Goal: Information Seeking & Learning: Learn about a topic

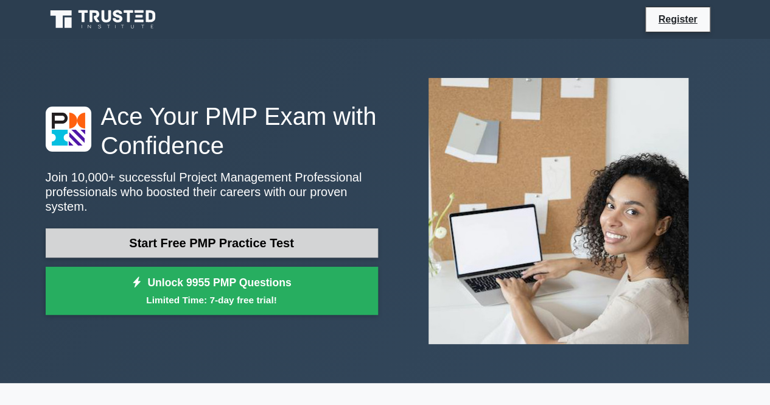
click at [307, 228] on link "Start Free PMP Practice Test" at bounding box center [212, 242] width 332 height 29
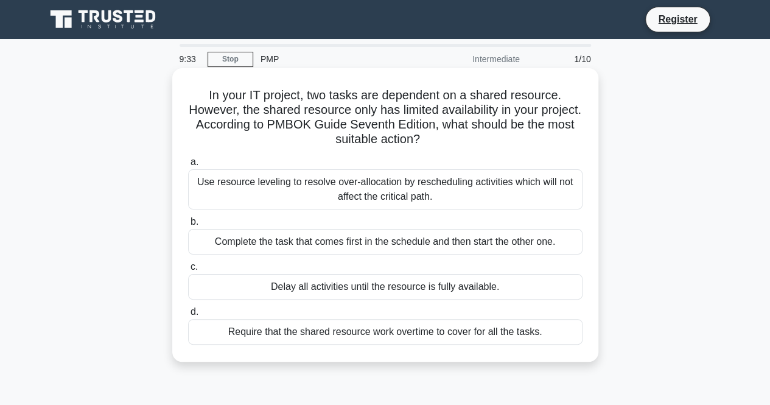
click at [391, 187] on div "Use resource leveling to resolve over-allocation by rescheduling activities whi…" at bounding box center [385, 189] width 394 height 40
click at [188, 166] on input "a. Use resource leveling to resolve over-allocation by rescheduling activities …" at bounding box center [188, 162] width 0 height 8
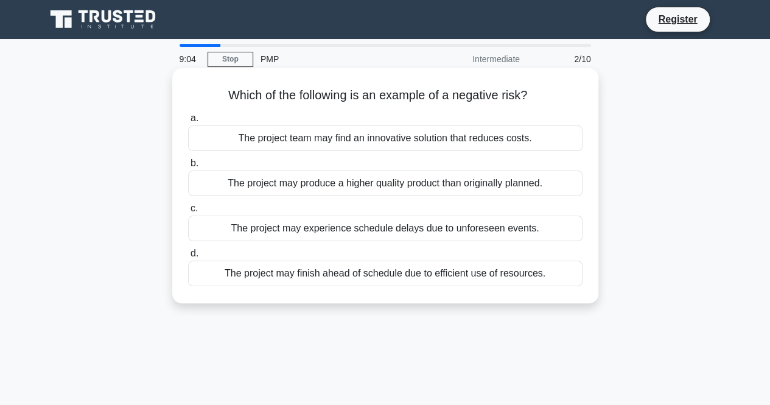
click at [468, 136] on div "The project team may find an innovative solution that reduces costs." at bounding box center [385, 138] width 394 height 26
click at [188, 122] on input "a. The project team may find an innovative solution that reduces costs." at bounding box center [188, 118] width 0 height 8
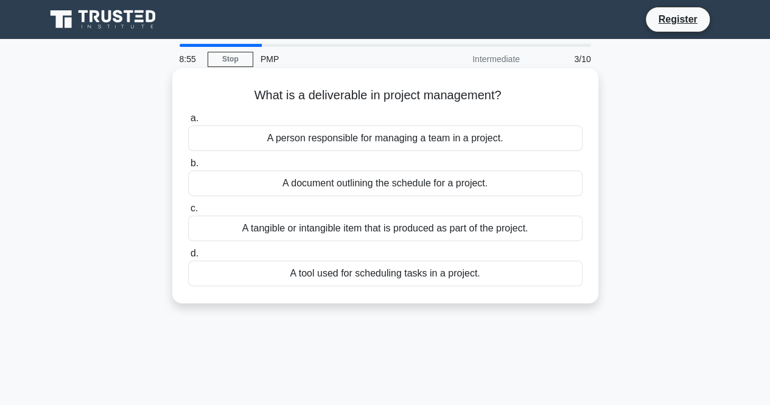
click at [494, 232] on div "A tangible or intangible item that is produced as part of the project." at bounding box center [385, 228] width 394 height 26
click at [188, 212] on input "c. A tangible or intangible item that is produced as part of the project." at bounding box center [188, 208] width 0 height 8
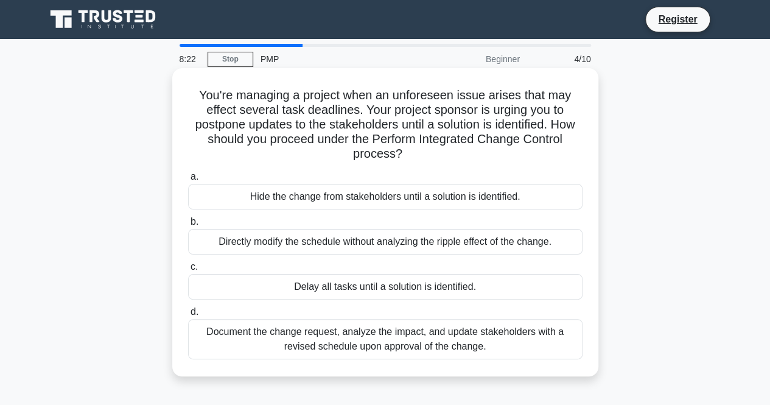
click at [470, 336] on div "Document the change request, analyze the impact, and update stakeholders with a…" at bounding box center [385, 339] width 394 height 40
click at [188, 316] on input "d. Document the change request, analyze the impact, and update stakeholders wit…" at bounding box center [188, 312] width 0 height 8
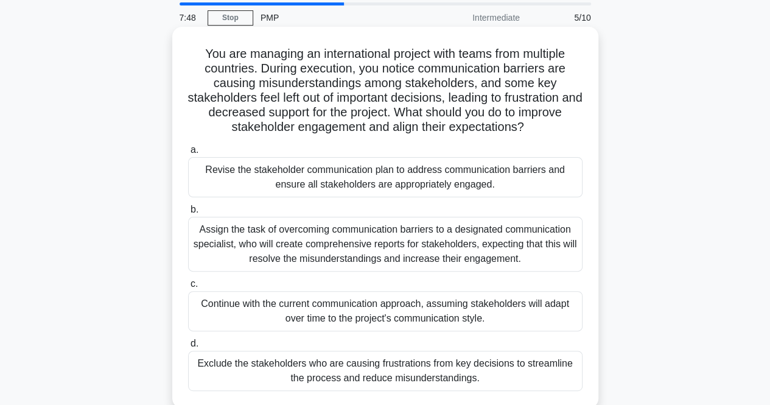
scroll to position [61, 0]
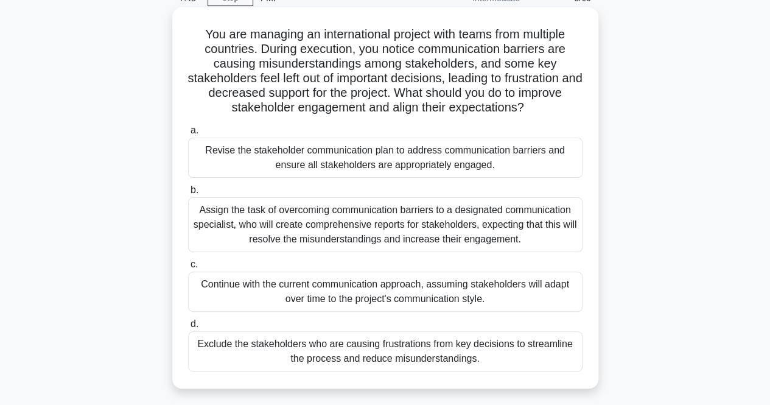
click at [443, 220] on div "Assign the task of overcoming communication barriers to a designated communicat…" at bounding box center [385, 224] width 394 height 55
click at [188, 194] on input "b. Assign the task of overcoming communication barriers to a designated communi…" at bounding box center [188, 190] width 0 height 8
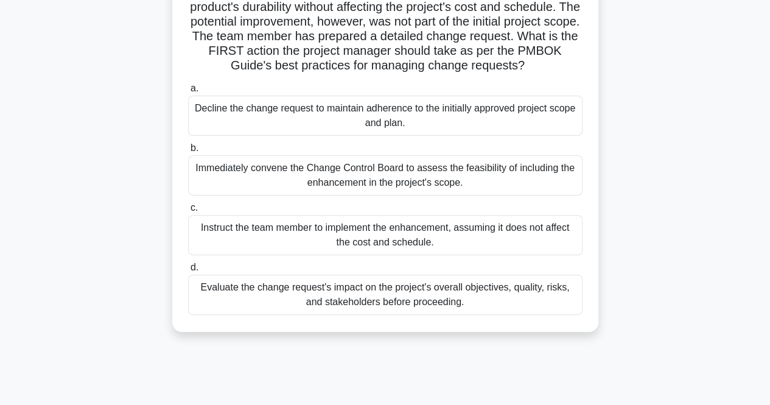
scroll to position [122, 0]
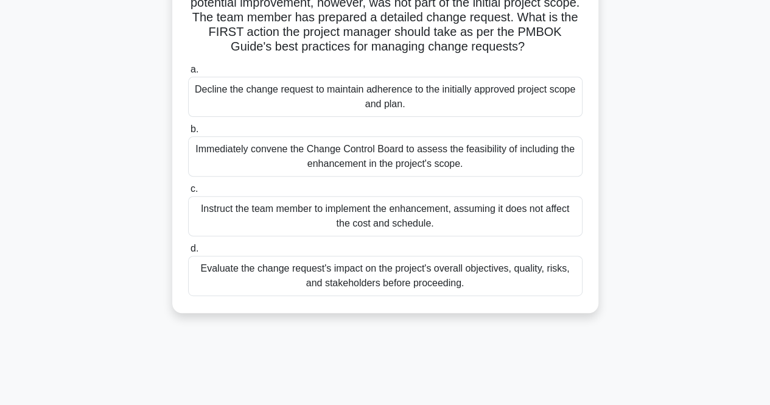
click at [355, 161] on div "Immediately convene the Change Control Board to assess the feasibility of inclu…" at bounding box center [385, 156] width 394 height 40
click at [188, 133] on input "b. Immediately convene the Change Control Board to assess the feasibility of in…" at bounding box center [188, 129] width 0 height 8
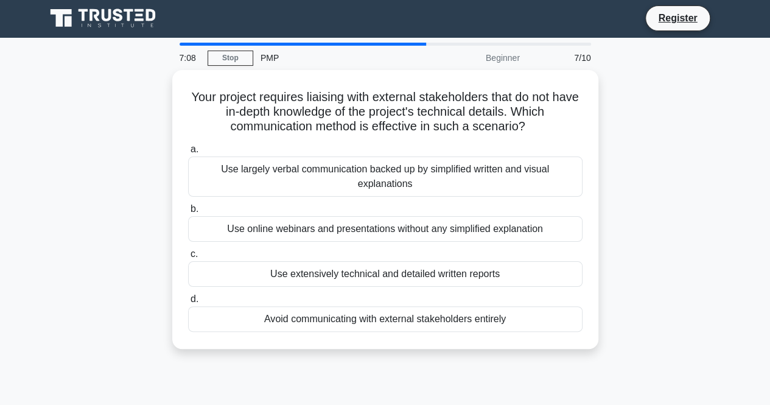
scroll to position [0, 0]
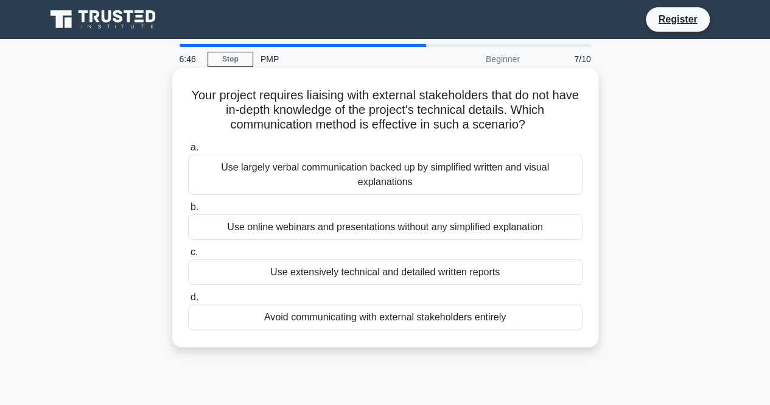
click at [463, 166] on div "Use largely verbal communication backed up by simplified written and visual exp…" at bounding box center [385, 175] width 394 height 40
click at [188, 151] on input "a. Use largely verbal communication backed up by simplified written and visual …" at bounding box center [188, 148] width 0 height 8
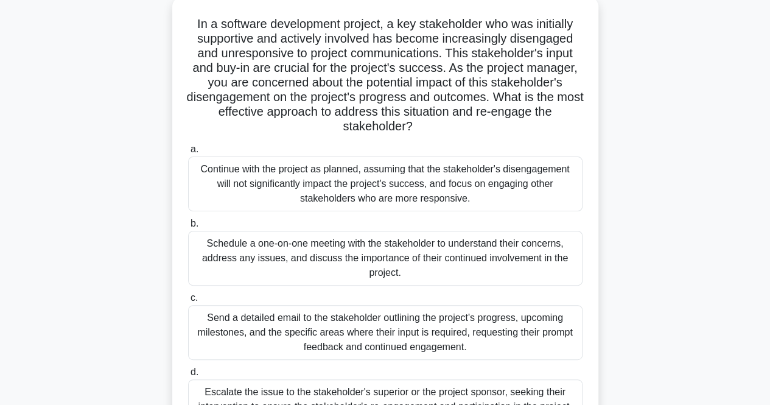
scroll to position [122, 0]
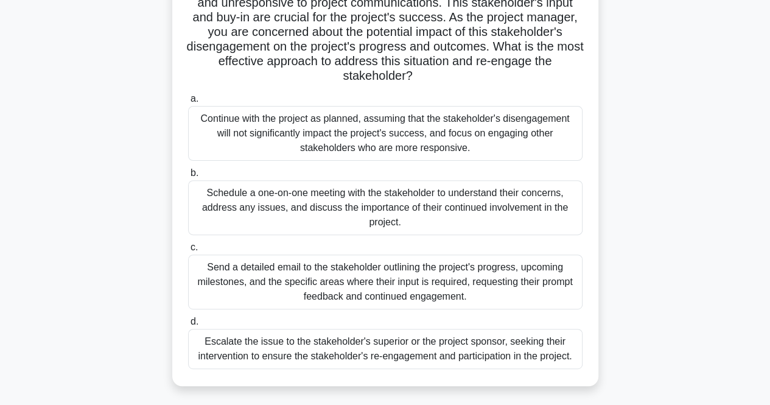
click at [375, 214] on div "Schedule a one-on-one meeting with the stakeholder to understand their concerns…" at bounding box center [385, 207] width 394 height 55
click at [188, 177] on input "b. Schedule a one-on-one meeting with the stakeholder to understand their conce…" at bounding box center [188, 173] width 0 height 8
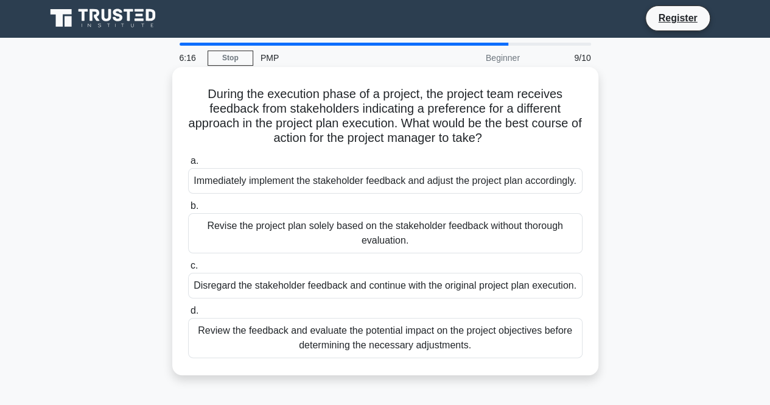
scroll to position [0, 0]
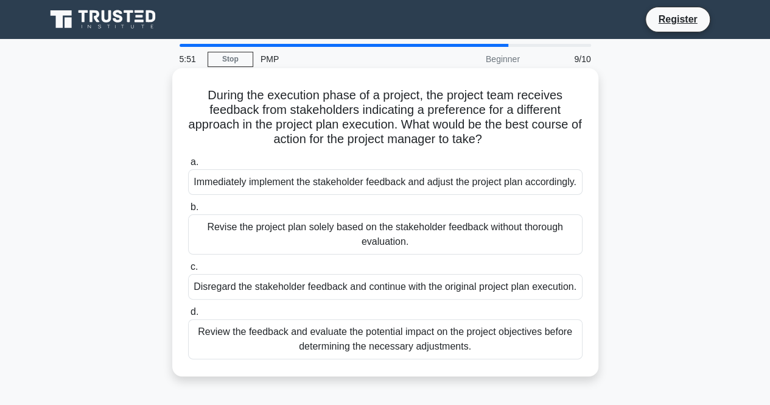
click at [296, 359] on div "Review the feedback and evaluate the potential impact on the project objectives…" at bounding box center [385, 339] width 394 height 40
click at [188, 316] on input "d. Review the feedback and evaluate the potential impact on the project objecti…" at bounding box center [188, 312] width 0 height 8
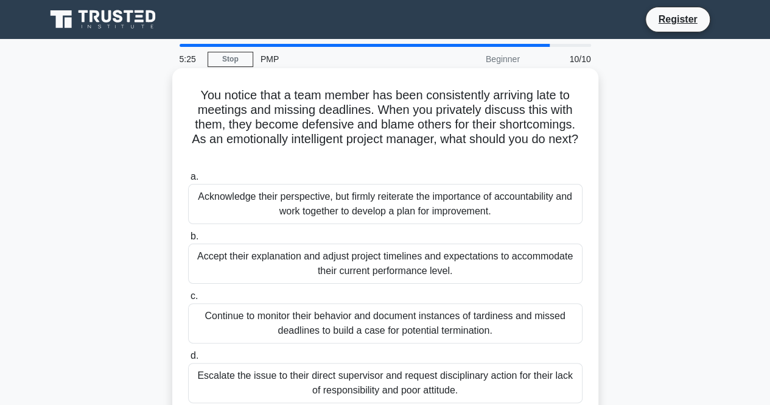
click at [443, 203] on div "Acknowledge their perspective, but firmly reiterate the importance of accountab…" at bounding box center [385, 204] width 394 height 40
click at [188, 181] on input "a. Acknowledge their perspective, but firmly reiterate the importance of accoun…" at bounding box center [188, 177] width 0 height 8
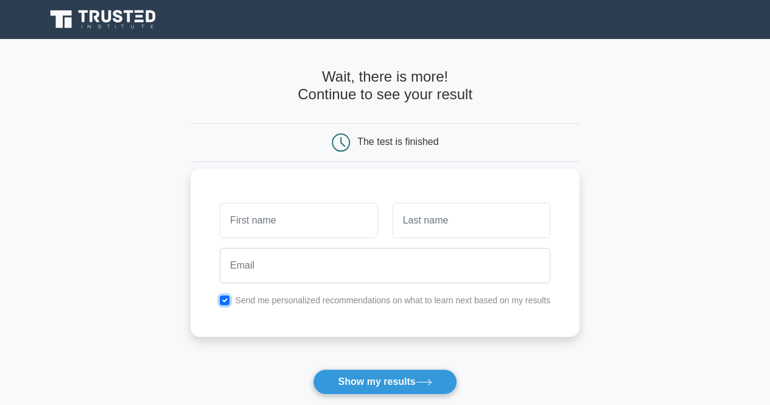
click at [226, 296] on input "checkbox" at bounding box center [225, 300] width 10 height 10
checkbox input "false"
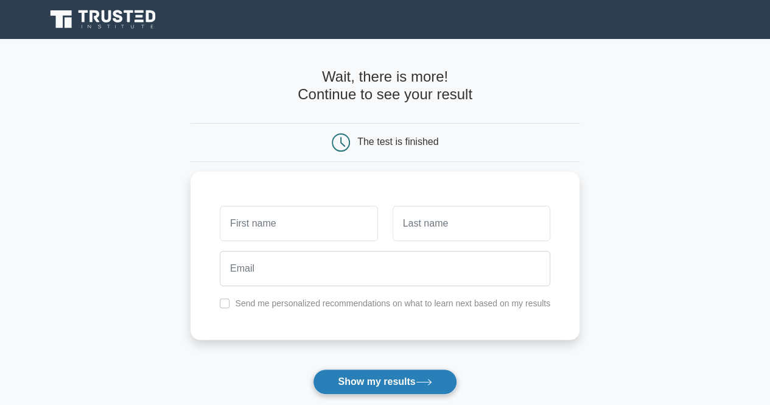
click at [386, 381] on button "Show my results" at bounding box center [385, 382] width 144 height 26
